Goal: Task Accomplishment & Management: Complete application form

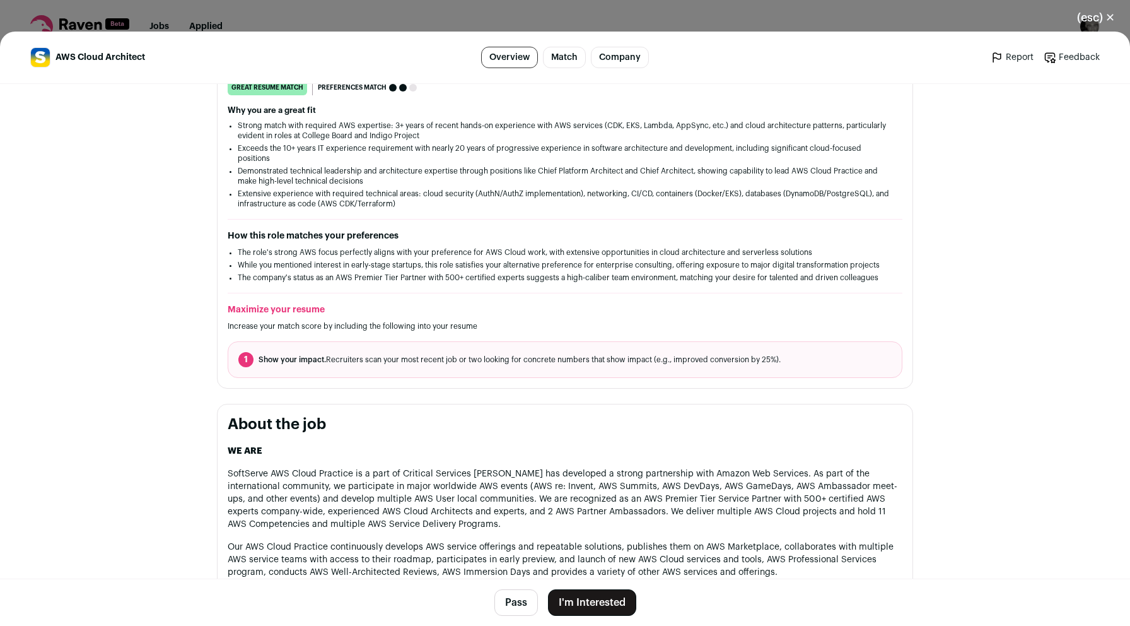
scroll to position [243, 0]
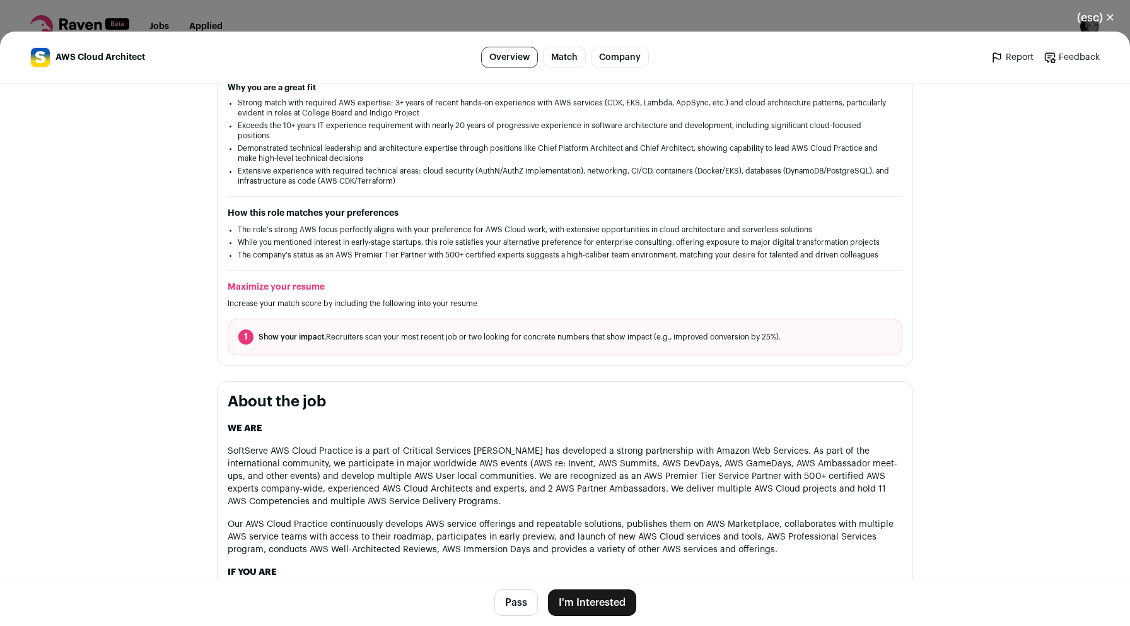
click at [604, 594] on button "I'm Interested" at bounding box center [592, 602] width 88 height 26
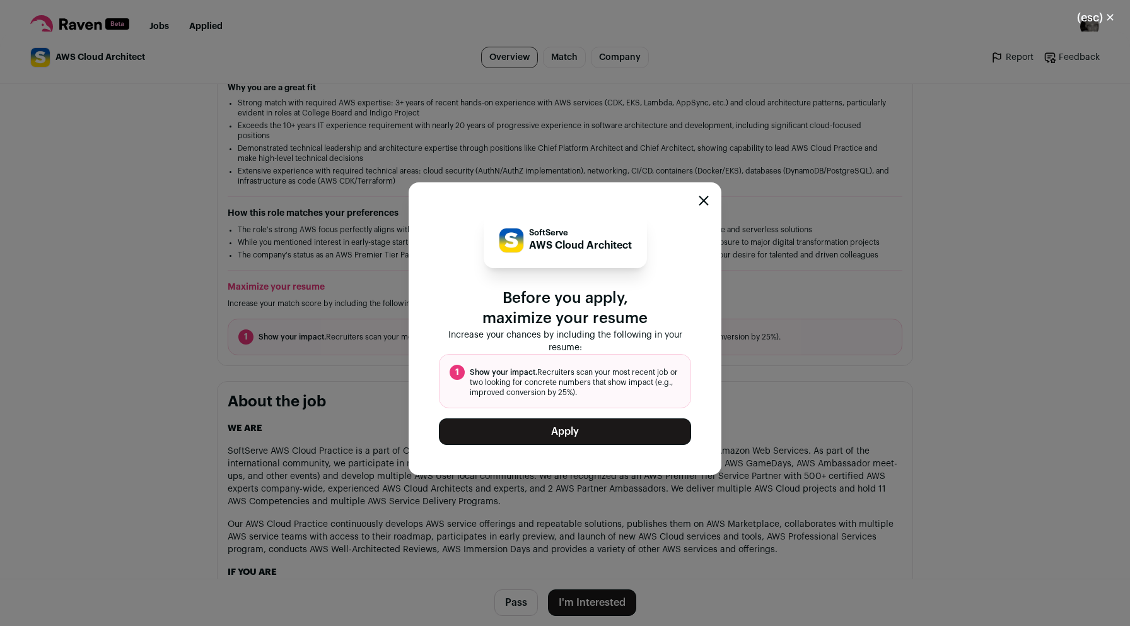
click at [588, 432] on button "Apply" at bounding box center [565, 431] width 252 height 26
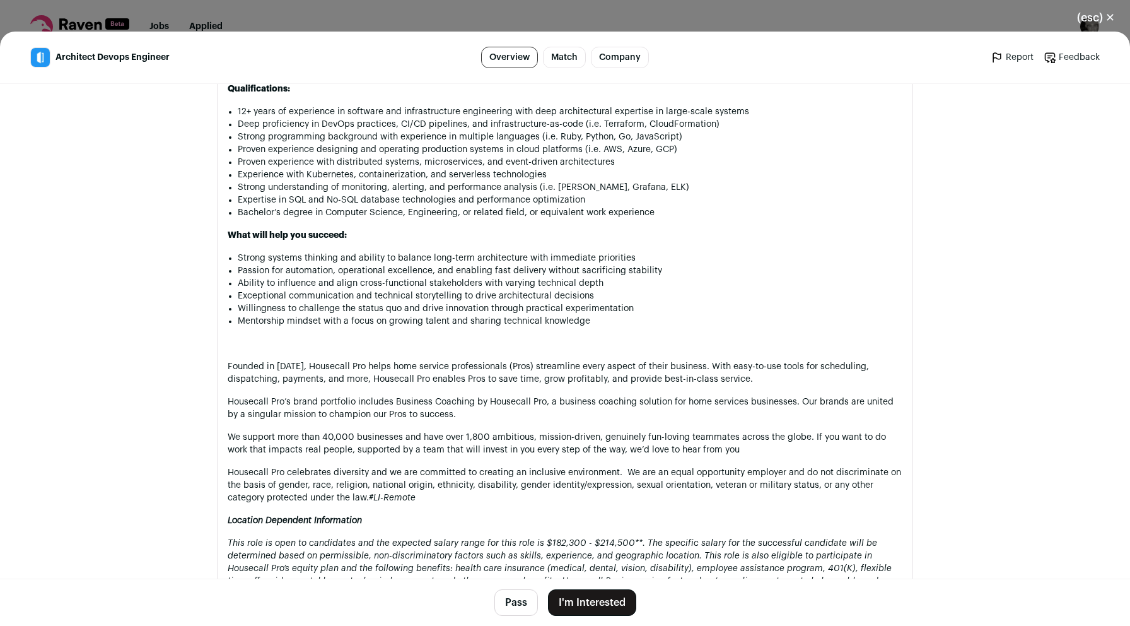
scroll to position [1181, 0]
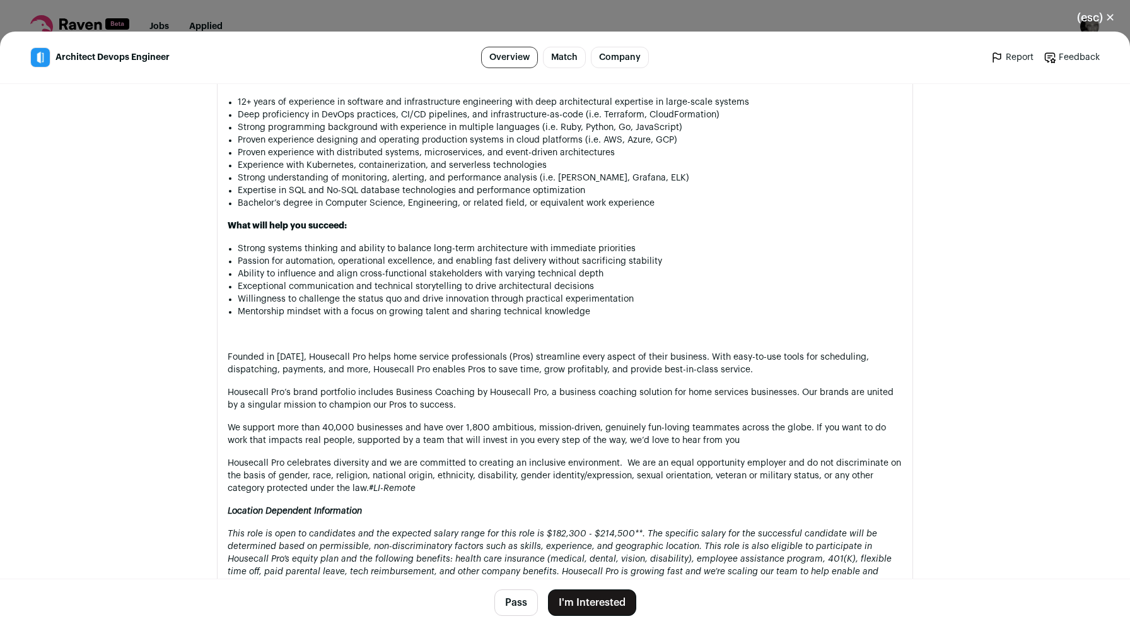
click at [591, 601] on button "I'm Interested" at bounding box center [592, 602] width 88 height 26
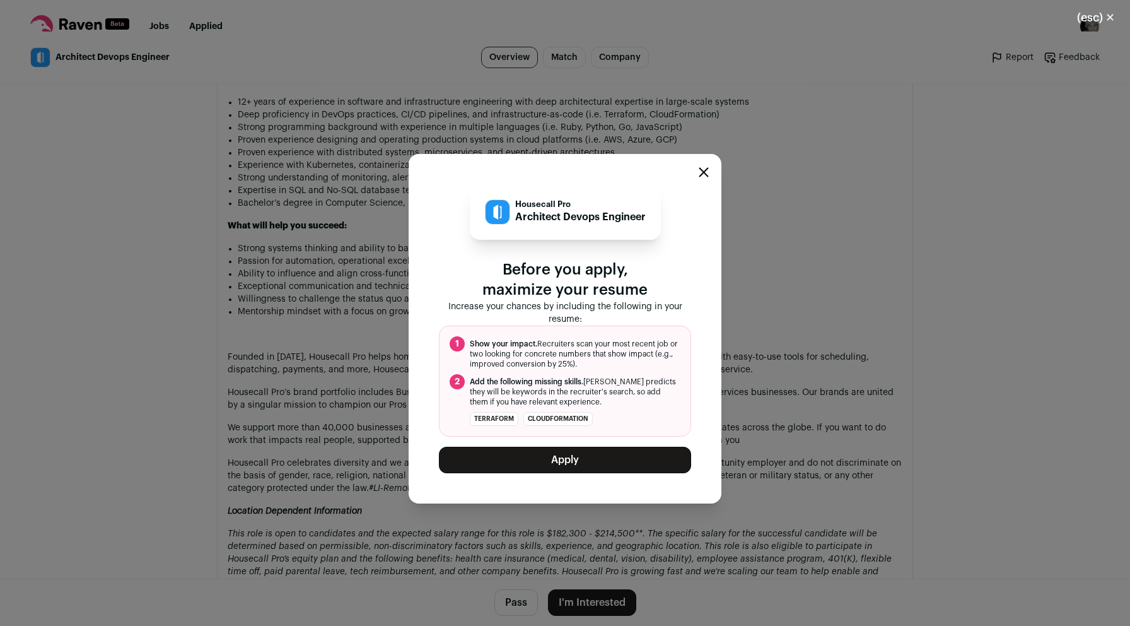
click at [600, 460] on button "Apply" at bounding box center [565, 460] width 252 height 26
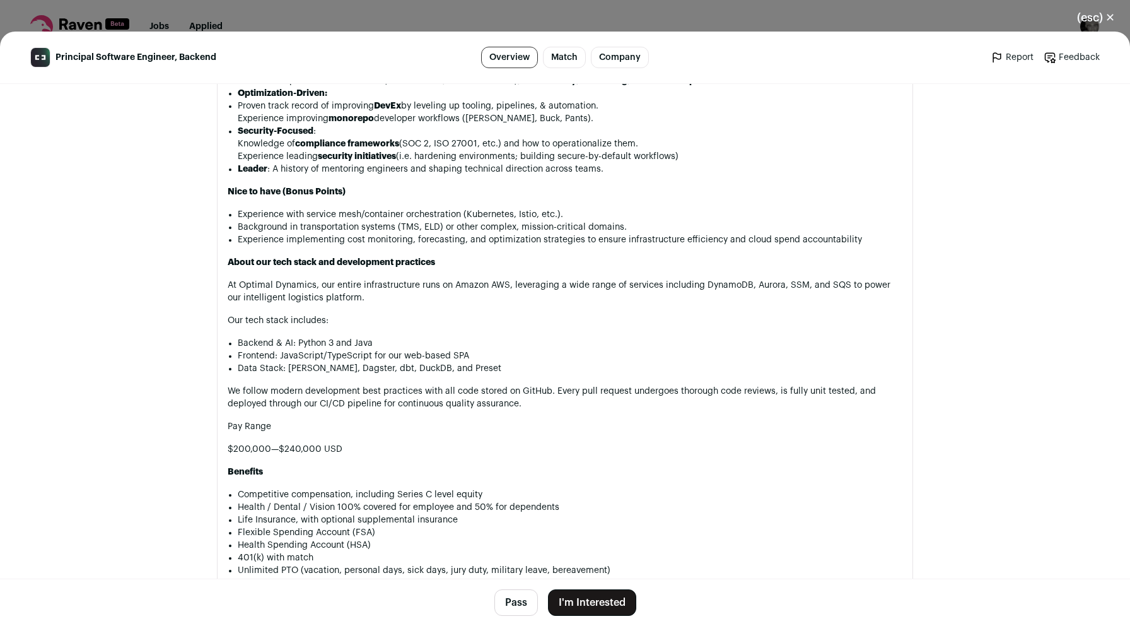
scroll to position [1227, 0]
click at [605, 594] on button "I'm Interested" at bounding box center [592, 602] width 88 height 26
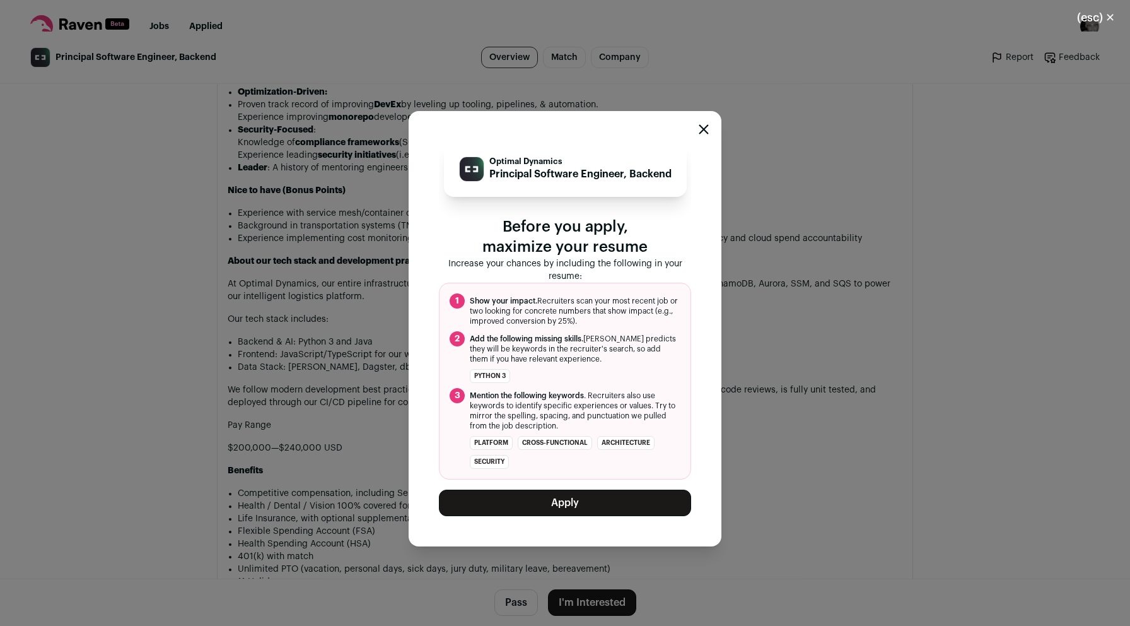
click at [599, 510] on button "Apply" at bounding box center [565, 502] width 252 height 26
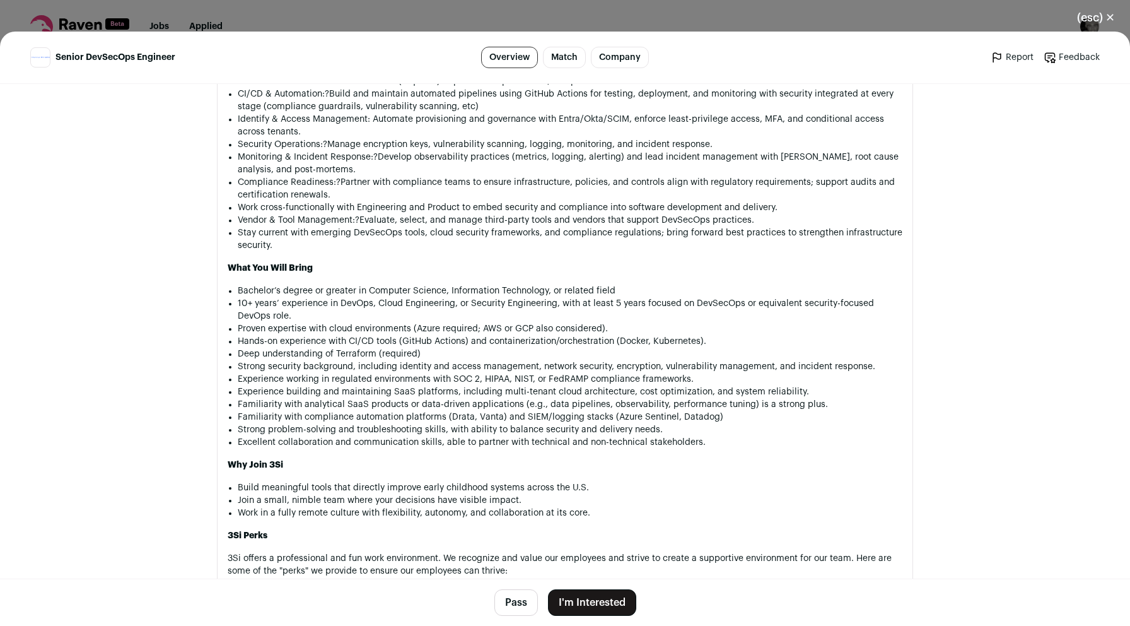
scroll to position [1069, 0]
